Goal: Find specific page/section: Find specific page/section

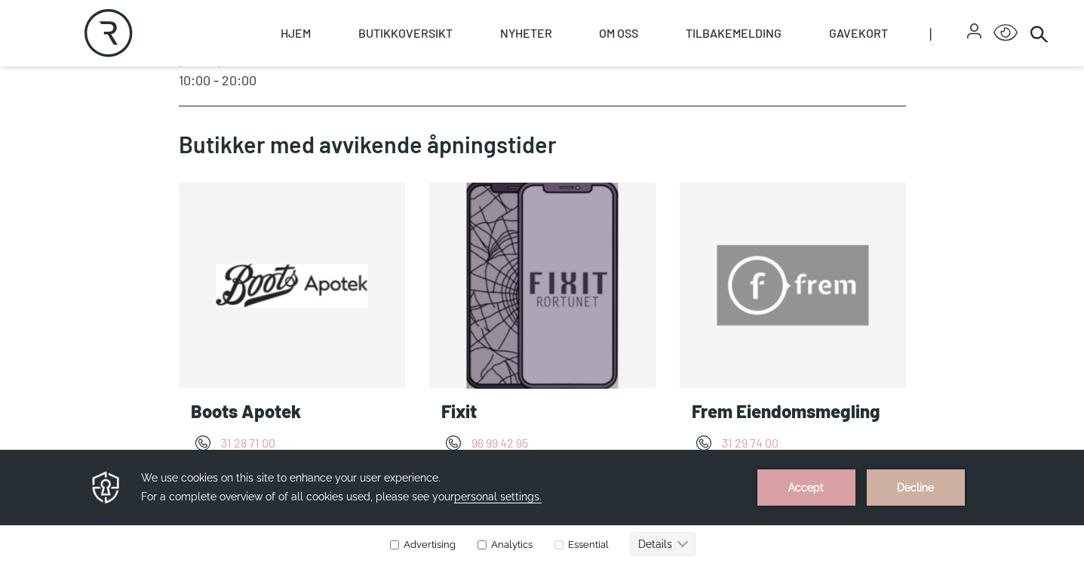
scroll to position [474, 0]
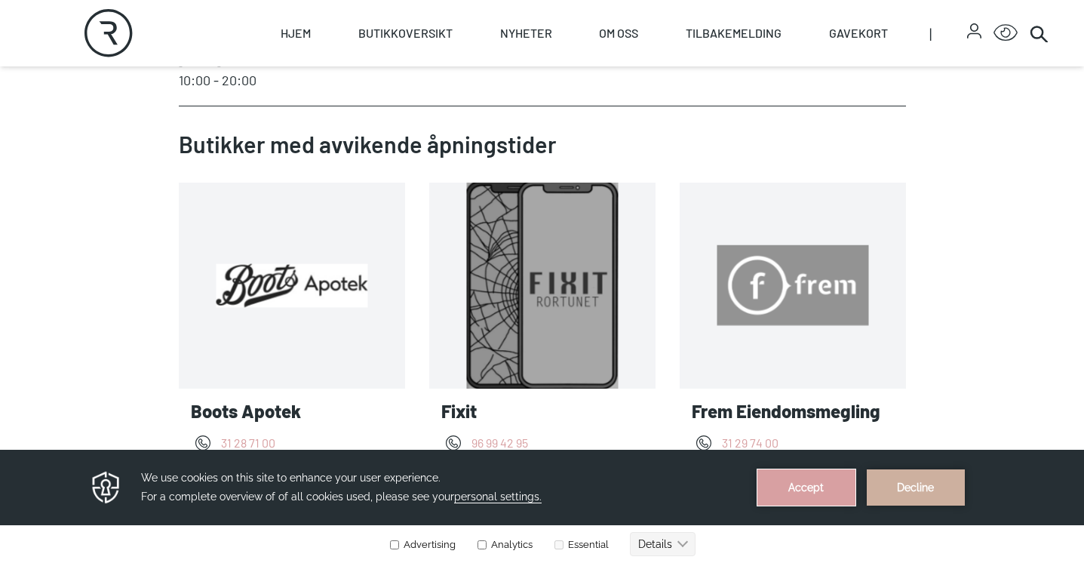
click at [800, 484] on button "Accept" at bounding box center [806, 487] width 98 height 36
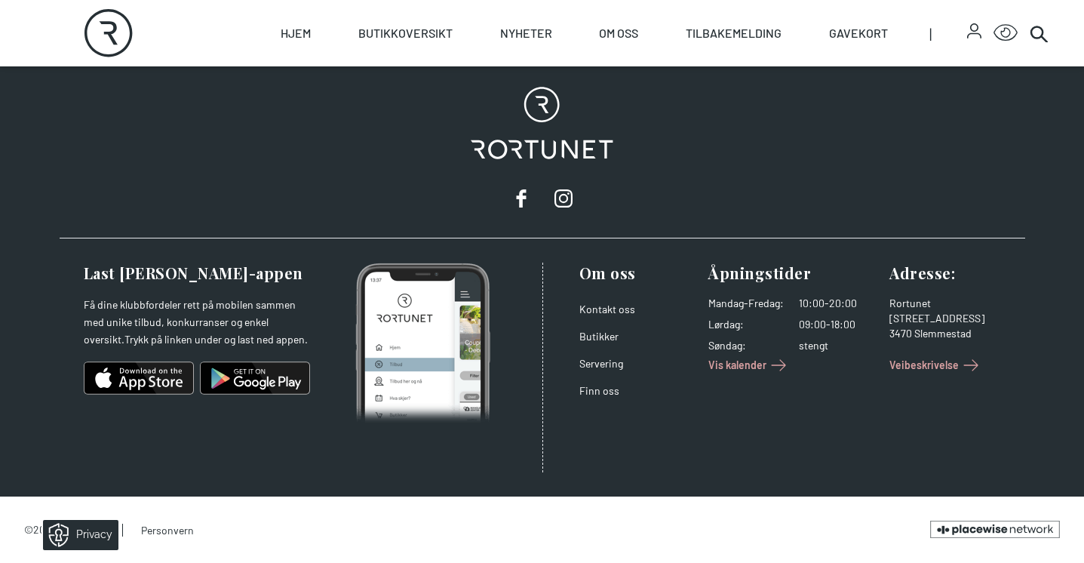
scroll to position [3618, 0]
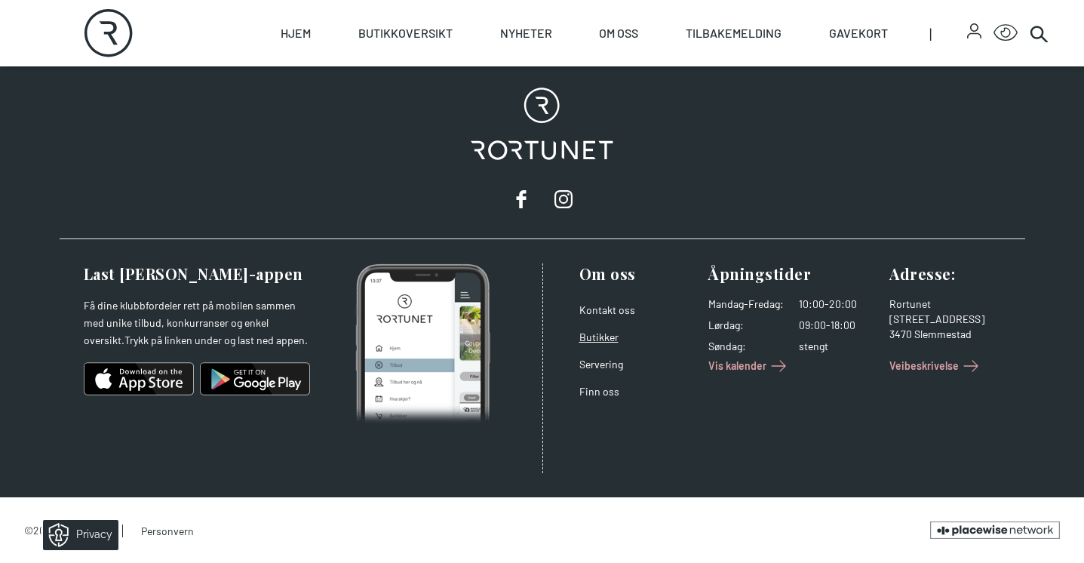
click at [595, 330] on link "Butikker" at bounding box center [598, 336] width 39 height 13
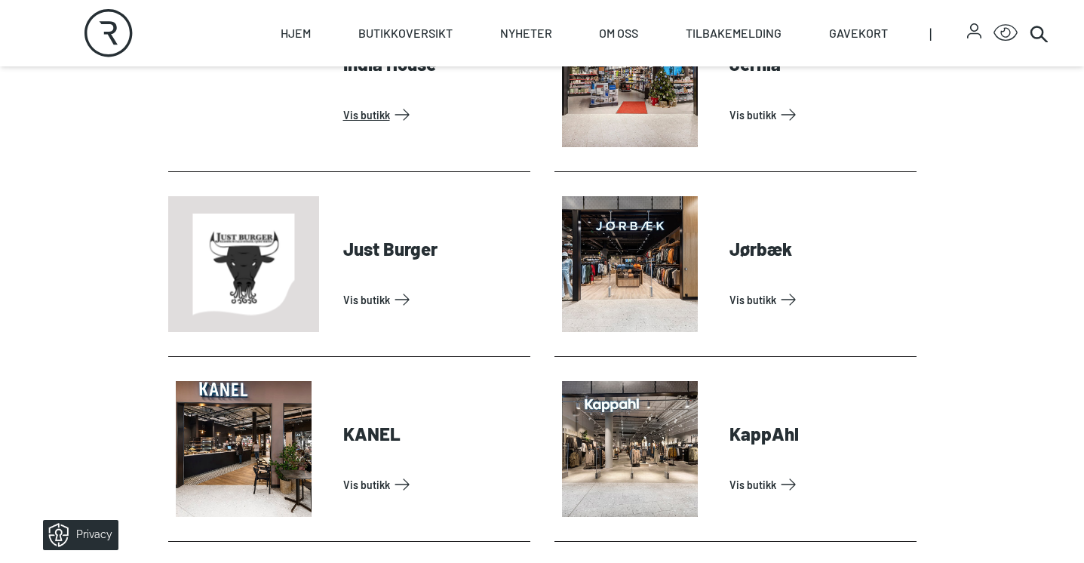
scroll to position [1654, 0]
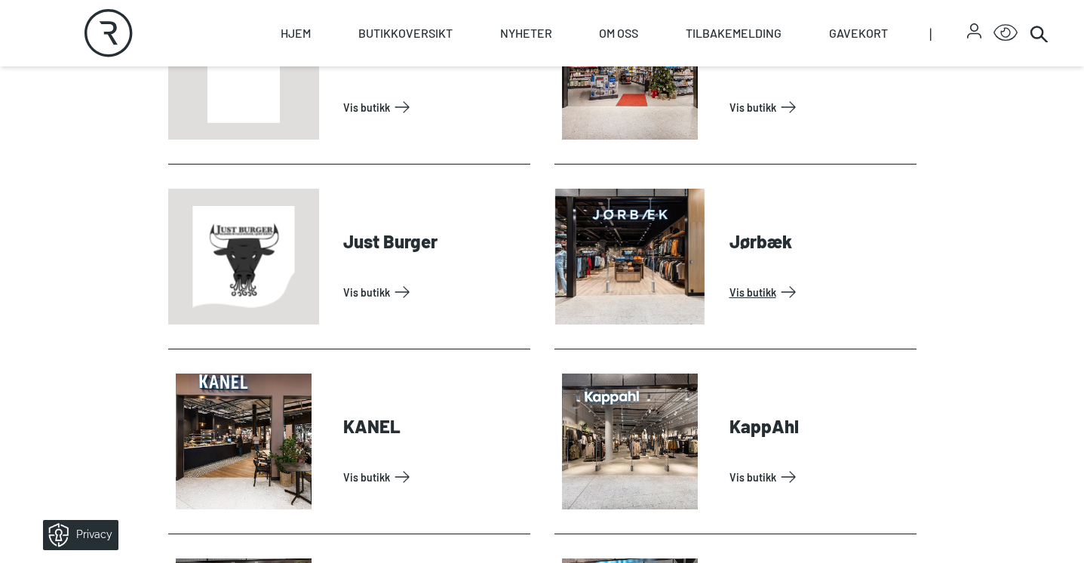
click at [762, 291] on link "Vis butikk" at bounding box center [819, 292] width 181 height 24
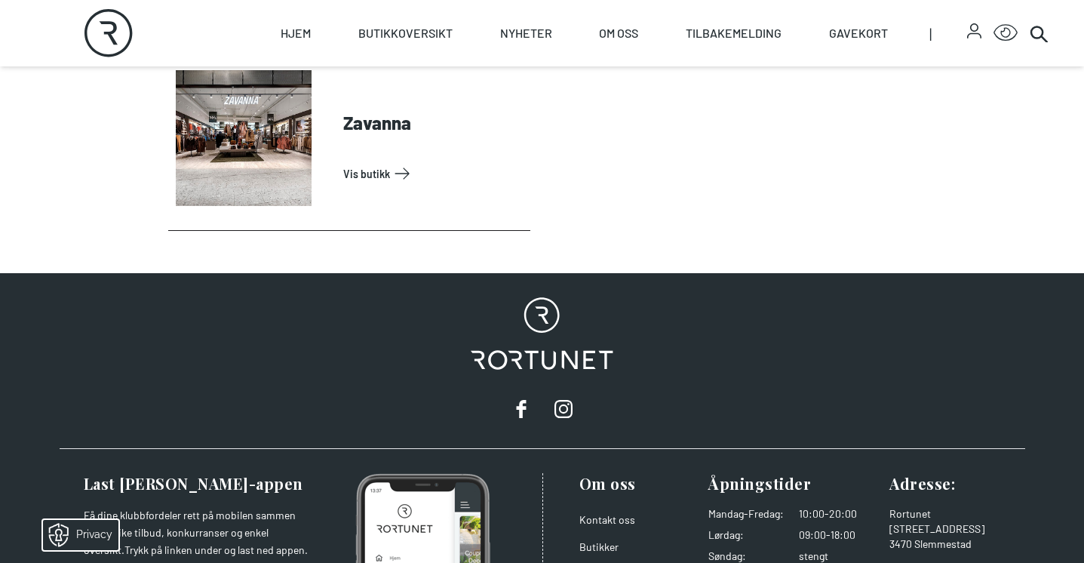
scroll to position [5098, 0]
